Goal: Information Seeking & Learning: Learn about a topic

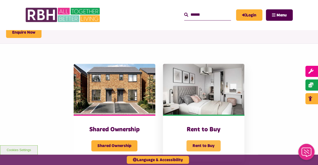
scroll to position [116, 0]
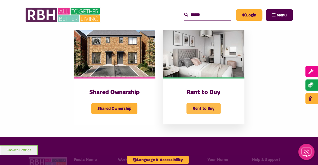
click at [215, 111] on span "Rent to Buy" at bounding box center [203, 108] width 34 height 11
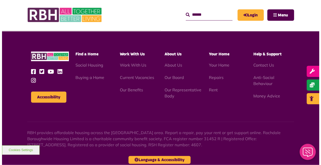
scroll to position [631, 0]
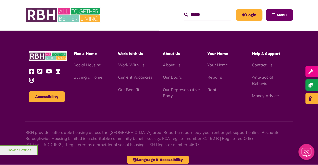
click at [275, 19] on button "Menu" at bounding box center [279, 14] width 27 height 11
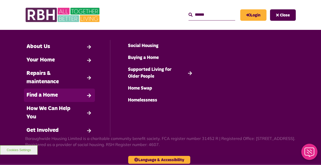
click at [58, 97] on link "Find a Home" at bounding box center [59, 94] width 71 height 13
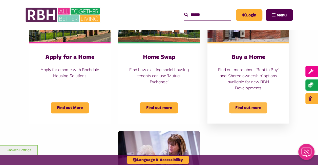
scroll to position [231, 0]
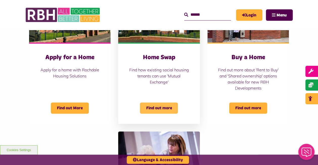
click at [156, 113] on span "Find out more" at bounding box center [159, 107] width 38 height 11
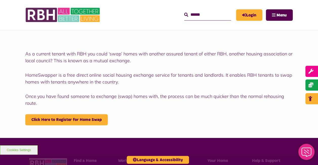
scroll to position [86, 0]
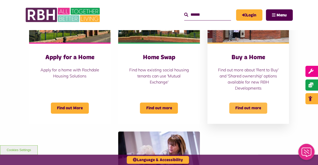
click at [246, 113] on div "Buy a Home Find out more about 'Rent to Buy' and 'Shared ownership' options ava…" at bounding box center [247, 82] width 81 height 81
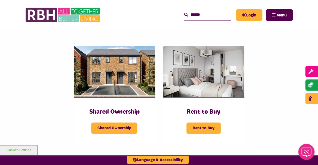
scroll to position [98, 0]
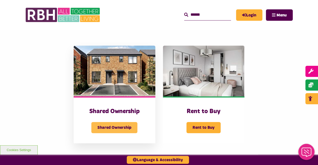
click at [128, 132] on span "Shared Ownership" at bounding box center [114, 127] width 46 height 11
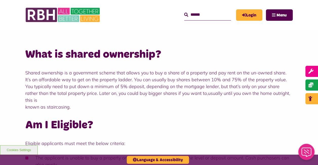
scroll to position [88, 0]
